Goal: Information Seeking & Learning: Learn about a topic

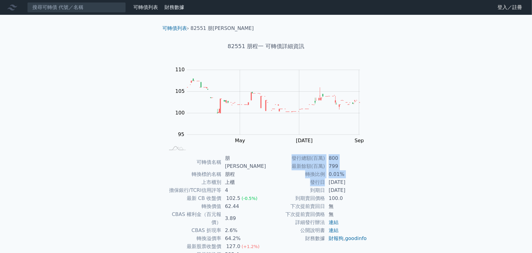
drag, startPoint x: 323, startPoint y: 194, endPoint x: 317, endPoint y: 191, distance: 6.2
click at [322, 193] on td "到期日" at bounding box center [295, 190] width 59 height 8
click at [303, 180] on td "發行日" at bounding box center [295, 182] width 59 height 8
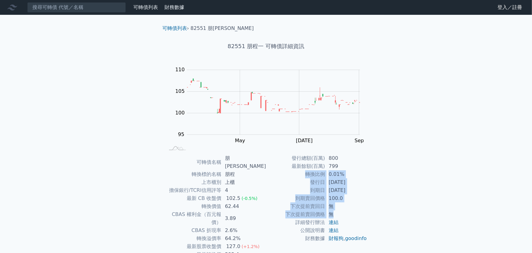
drag, startPoint x: 299, startPoint y: 177, endPoint x: 332, endPoint y: 210, distance: 46.4
click at [332, 210] on tbody "發行總額(百萬) 800 最新餘額(百萬) 799 轉換比例 0.01% 發行日 [DATE] 到期日 [DATE] 到期賣回價格 100.0 下次提前賣回日…" at bounding box center [316, 198] width 101 height 88
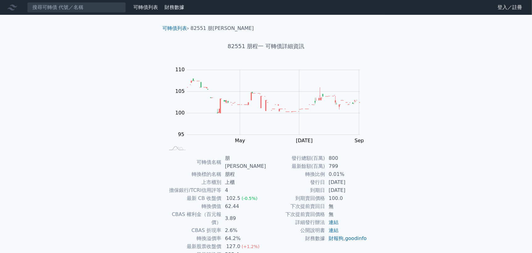
click at [236, 210] on td "3.89" at bounding box center [243, 218] width 45 height 16
drag, startPoint x: 219, startPoint y: 206, endPoint x: 243, endPoint y: 212, distance: 25.0
click at [243, 212] on tbody "可轉債名稱 朋程一 轉換標的名稱 朋程 上市櫃別 上櫃 擔保銀行/TCRI信用評等 4 最新 CB 收盤價 102.5 (-0.5%) 轉換價值 62.44 …" at bounding box center [215, 214] width 101 height 120
click at [250, 242] on div "(+1.2%)" at bounding box center [250, 246] width 18 height 8
drag, startPoint x: 218, startPoint y: 225, endPoint x: 248, endPoint y: 224, distance: 30.5
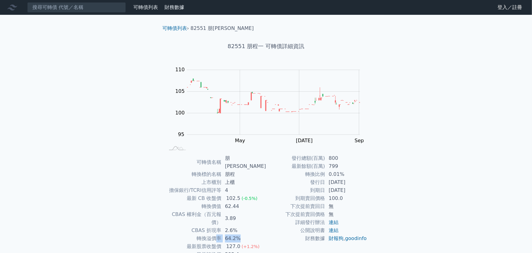
click at [248, 234] on tr "轉換溢價率 64.2%" at bounding box center [215, 238] width 101 height 8
click at [311, 231] on td "公開說明書" at bounding box center [295, 230] width 59 height 8
drag, startPoint x: 219, startPoint y: 223, endPoint x: 261, endPoint y: 229, distance: 42.1
click at [261, 229] on tbody "可轉債名稱 朋程一 轉換標的名稱 朋程 上市櫃別 上櫃 擔保銀行/TCRI信用評等 4 最新 CB 收盤價 102.5 (-0.5%) 轉換價值 62.44 …" at bounding box center [215, 214] width 101 height 120
click at [281, 240] on td "財務數據" at bounding box center [295, 238] width 59 height 8
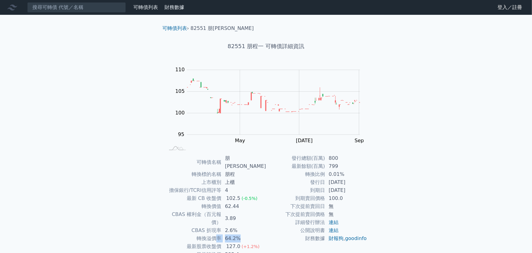
drag, startPoint x: 220, startPoint y: 223, endPoint x: 249, endPoint y: 224, distance: 28.7
click at [249, 234] on tr "轉換溢價率 64.2%" at bounding box center [215, 238] width 101 height 8
drag, startPoint x: 223, startPoint y: 223, endPoint x: 249, endPoint y: 224, distance: 25.3
click at [249, 234] on tr "轉換溢價率 64.2%" at bounding box center [215, 238] width 101 height 8
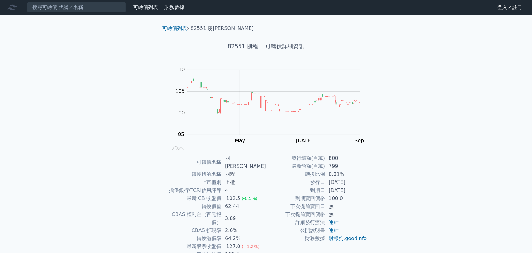
click at [281, 232] on td "公開說明書" at bounding box center [295, 230] width 59 height 8
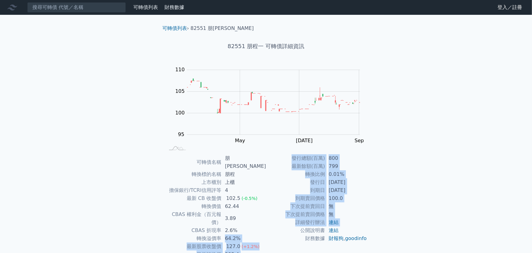
drag, startPoint x: 224, startPoint y: 225, endPoint x: 287, endPoint y: 243, distance: 65.7
click at [273, 231] on div "可轉債名稱 朋程一 轉換標的名稱 朋程 上市櫃別 上櫃 擔保銀行/TCRI信用評等 4 最新 CB 收盤價 102.5 (-0.5%) 轉換價值 62.44 …" at bounding box center [265, 214] width 217 height 120
